Goal: Obtain resource: Download file/media

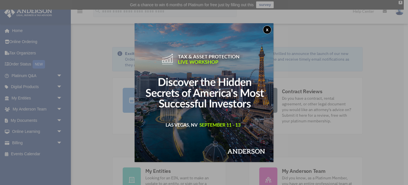
click at [267, 29] on button "x" at bounding box center [267, 29] width 8 height 8
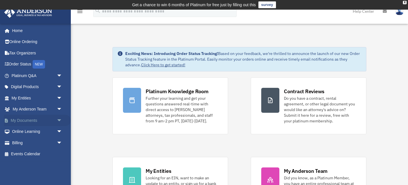
click at [29, 121] on link "My Documents arrow_drop_down" at bounding box center [37, 120] width 67 height 11
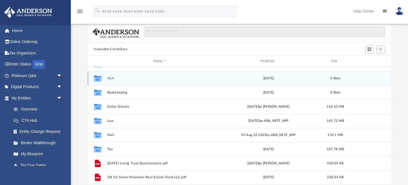
scroll to position [42, 0]
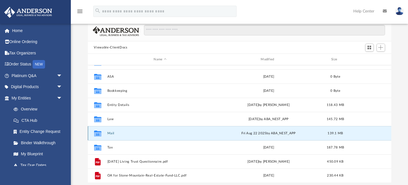
click at [112, 134] on button "Mail" at bounding box center [160, 133] width 106 height 4
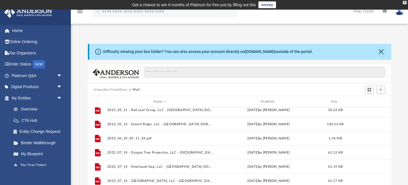
scroll to position [0, 0]
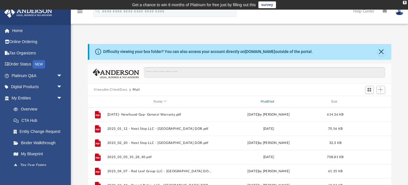
click at [274, 101] on div "Modified" at bounding box center [268, 101] width 106 height 5
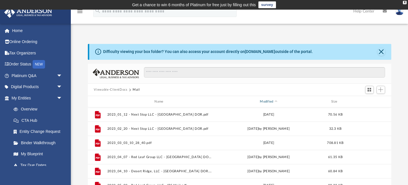
click at [275, 100] on div "Modified" at bounding box center [268, 101] width 106 height 5
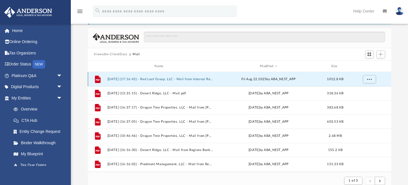
click at [185, 80] on button "2025.08.22 (17:16:42) - Red Leaf Group, LLC - Mail from Internal Revenue Servic…" at bounding box center [160, 79] width 106 height 4
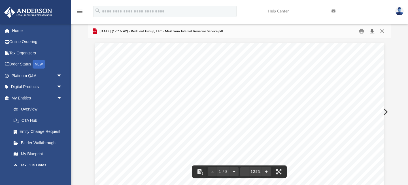
click at [372, 32] on button "Download" at bounding box center [372, 31] width 10 height 9
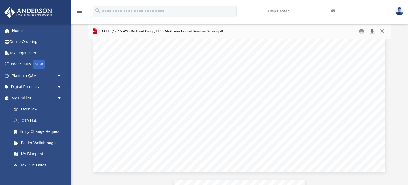
scroll to position [1390, 0]
